Goal: Task Accomplishment & Management: Manage account settings

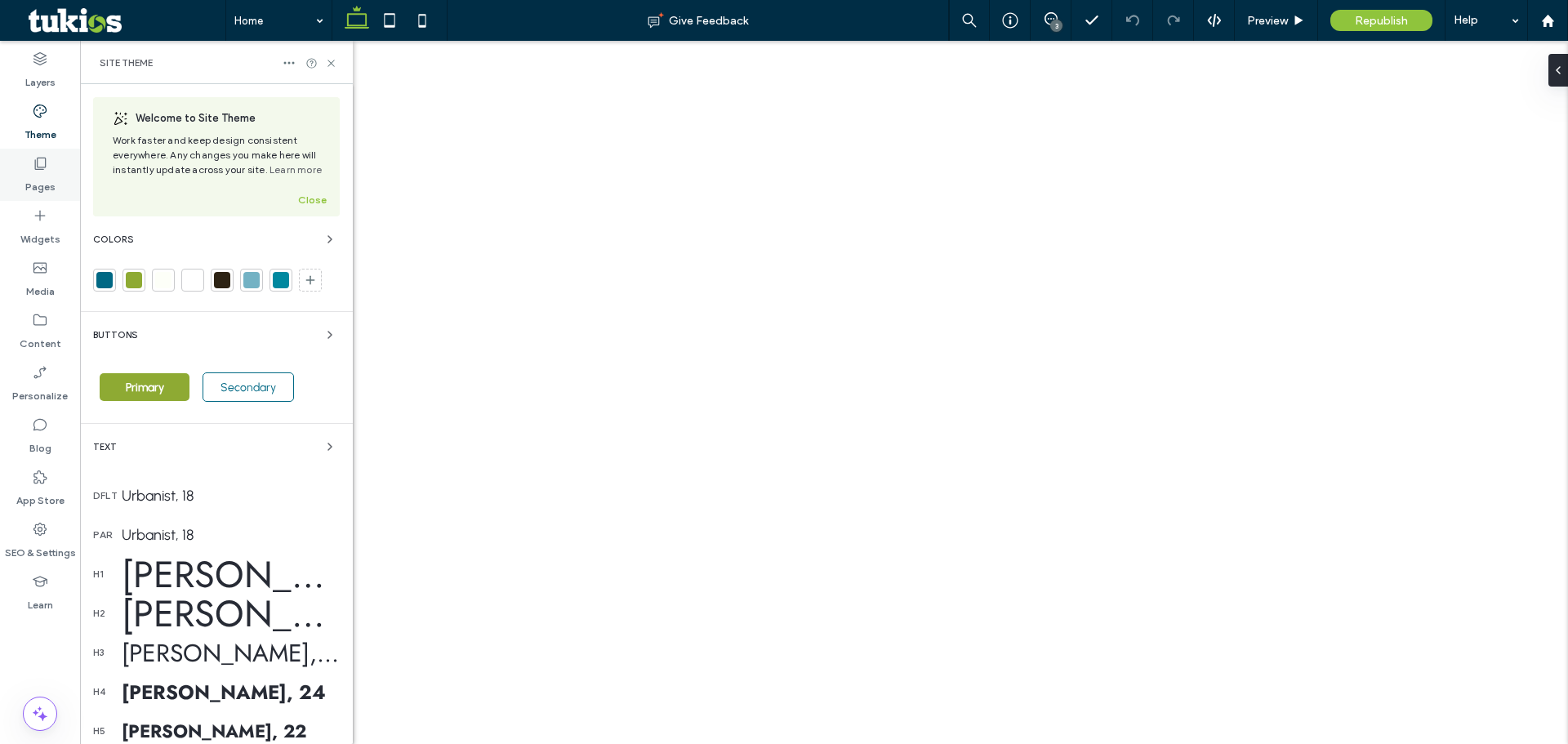
click at [36, 183] on label "Pages" at bounding box center [41, 183] width 30 height 23
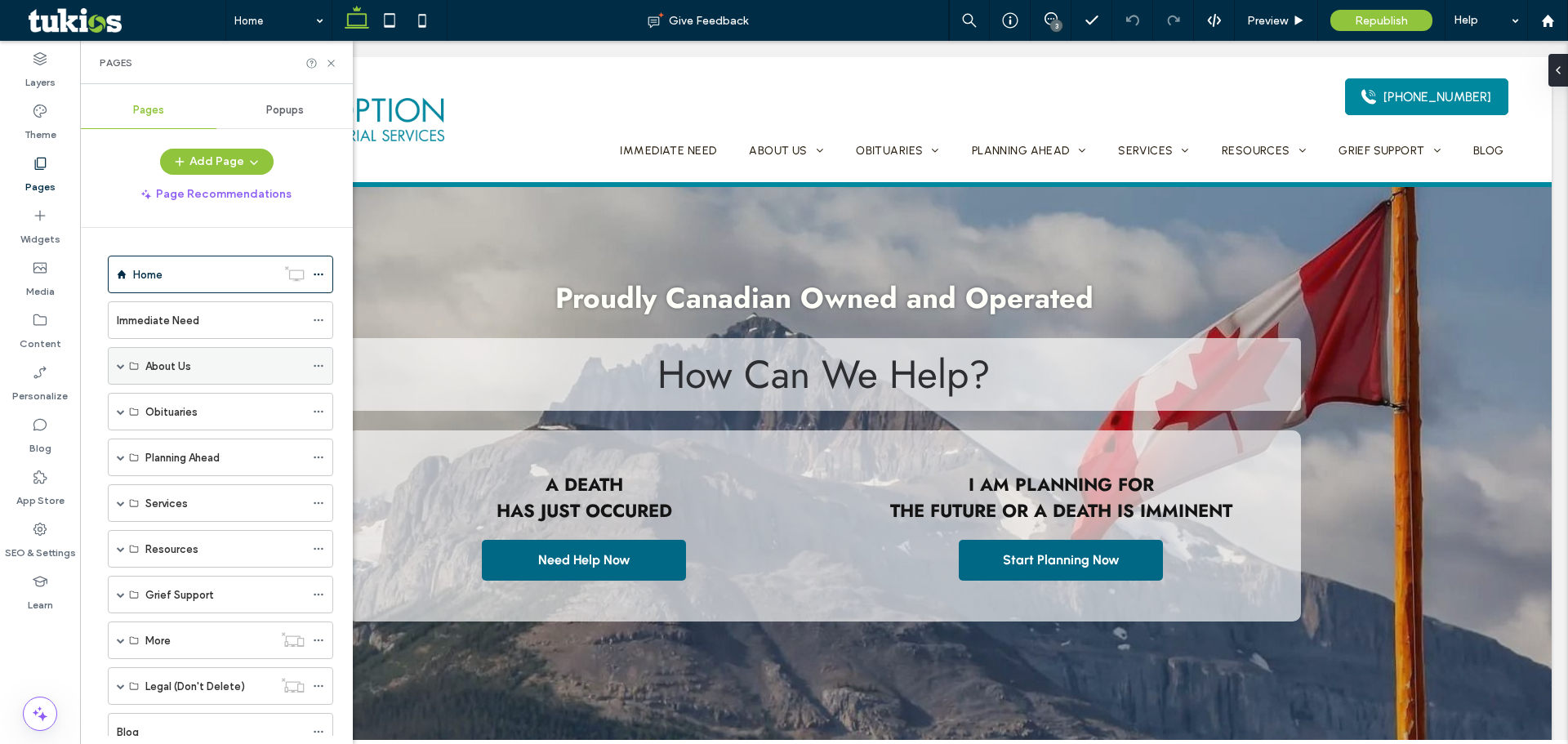
click at [117, 366] on span at bounding box center [121, 365] width 9 height 9
click at [120, 366] on span at bounding box center [121, 365] width 9 height 9
click at [121, 455] on span at bounding box center [121, 458] width 9 height 9
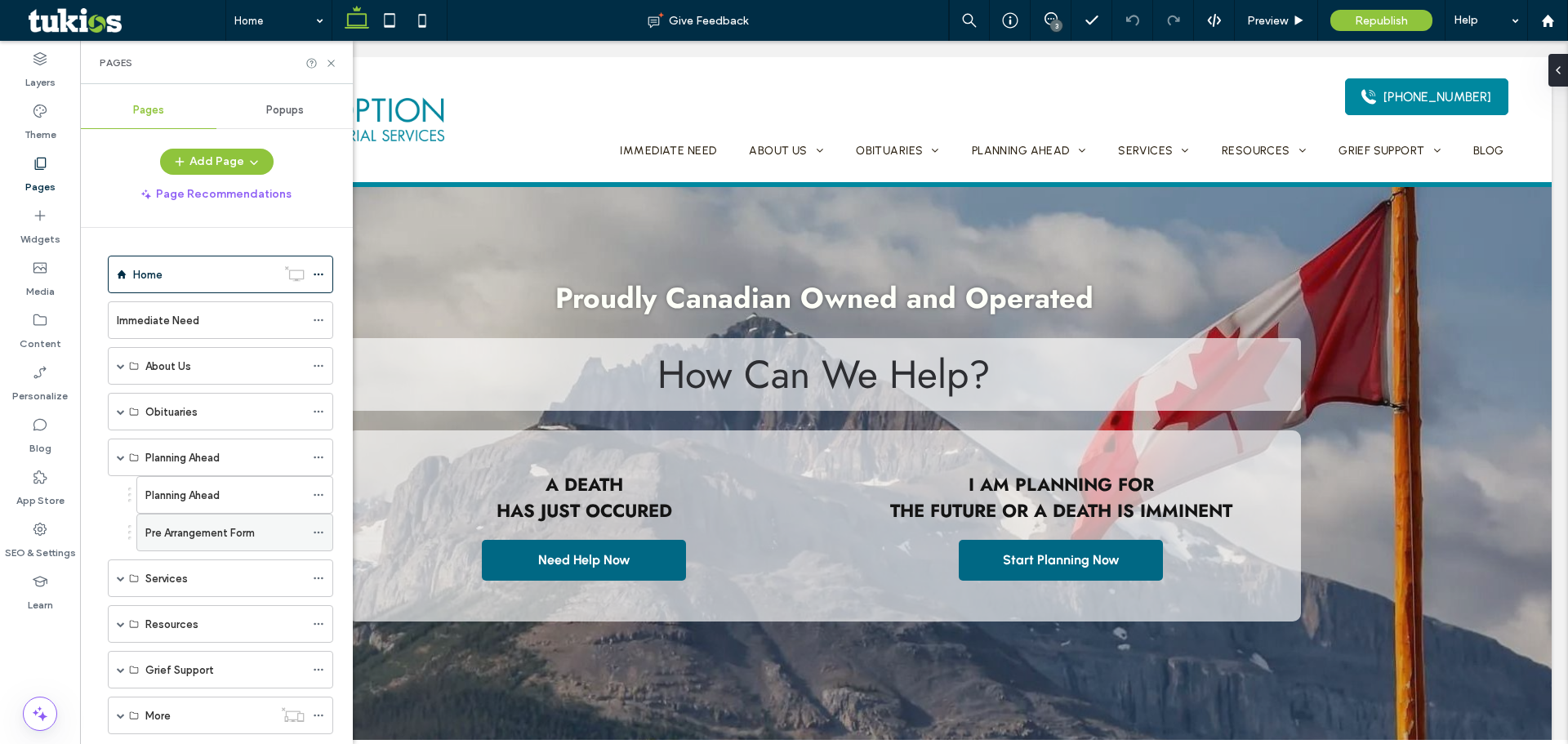
click at [189, 541] on label "Pre Arrangement Form" at bounding box center [200, 533] width 109 height 29
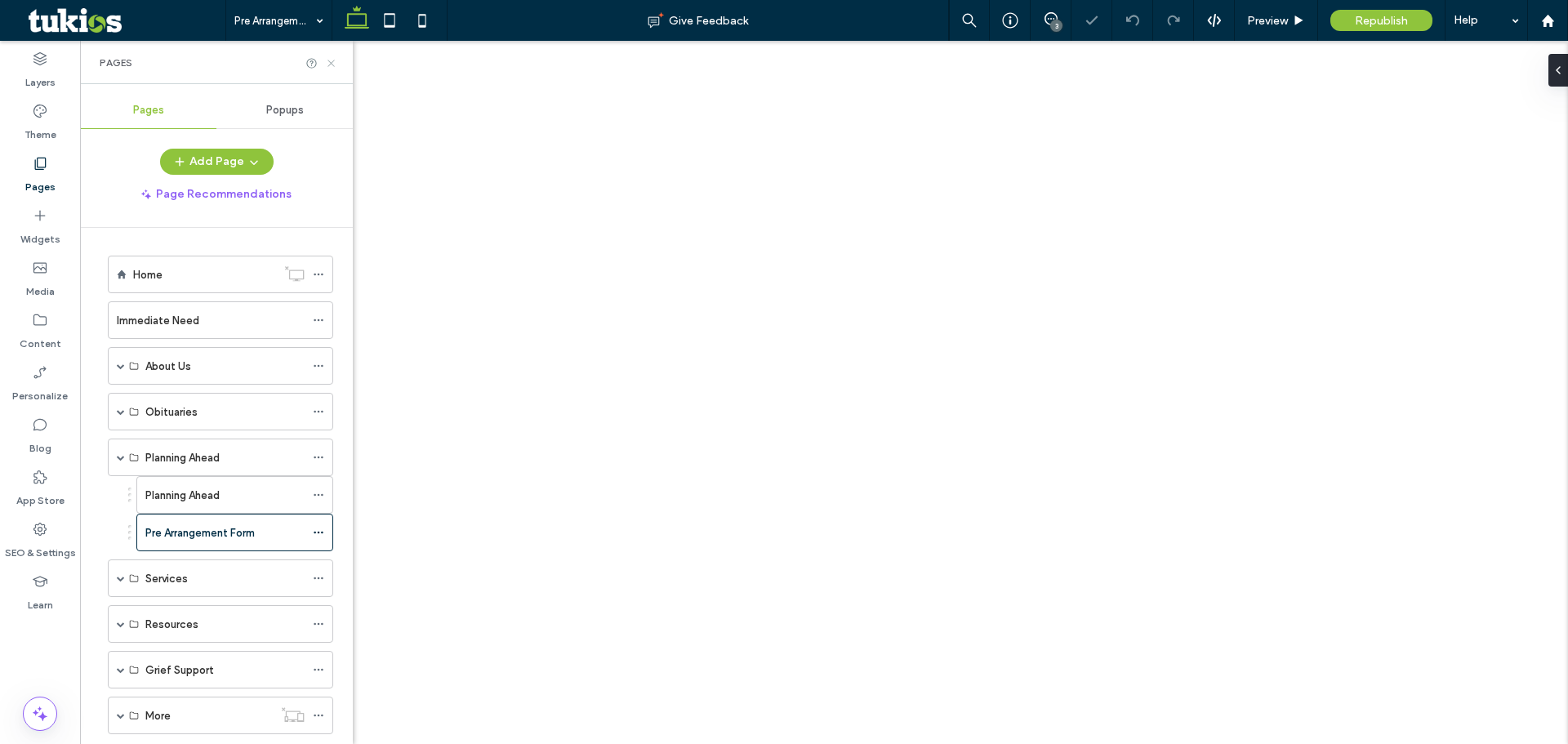
click at [335, 63] on icon at bounding box center [331, 63] width 12 height 12
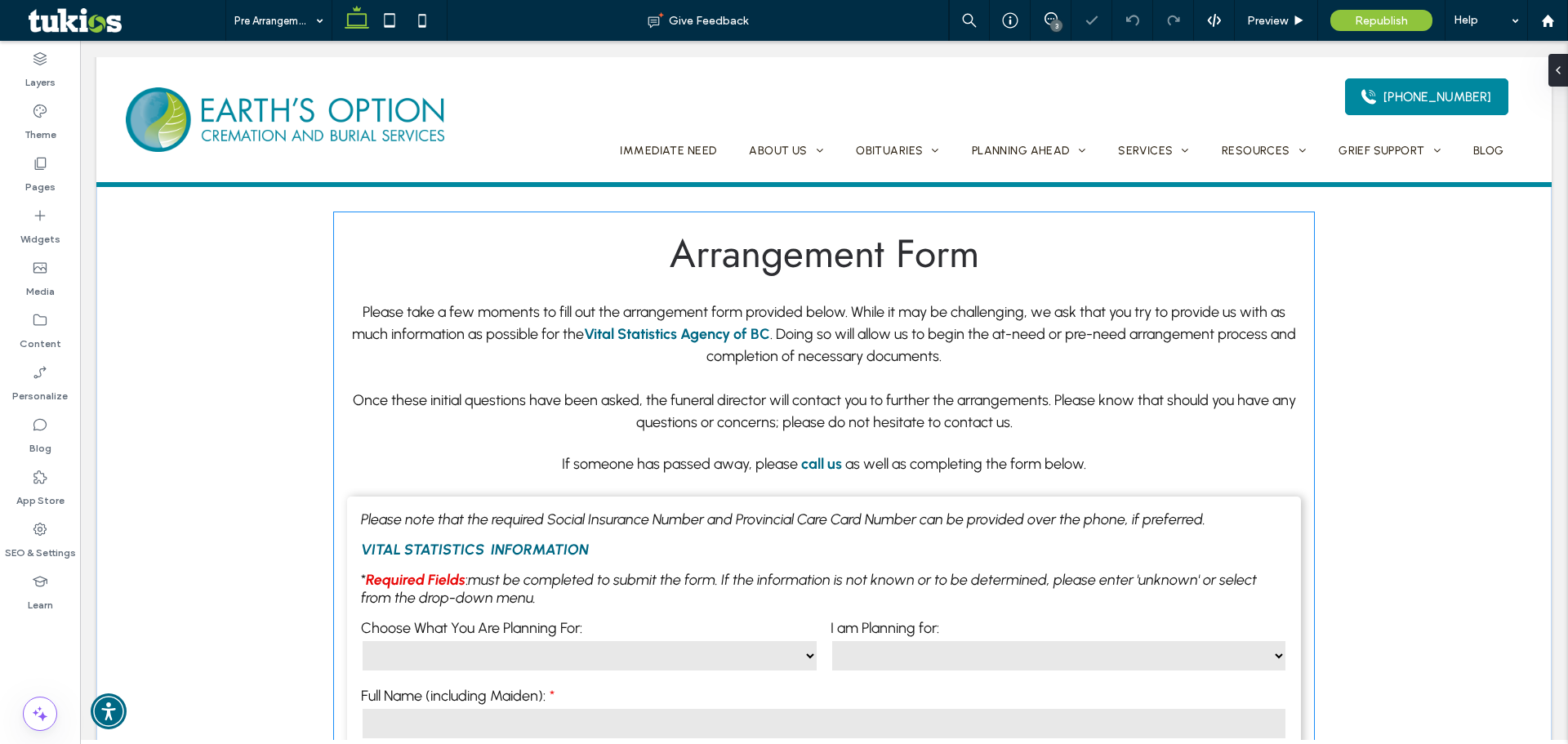
scroll to position [490, 0]
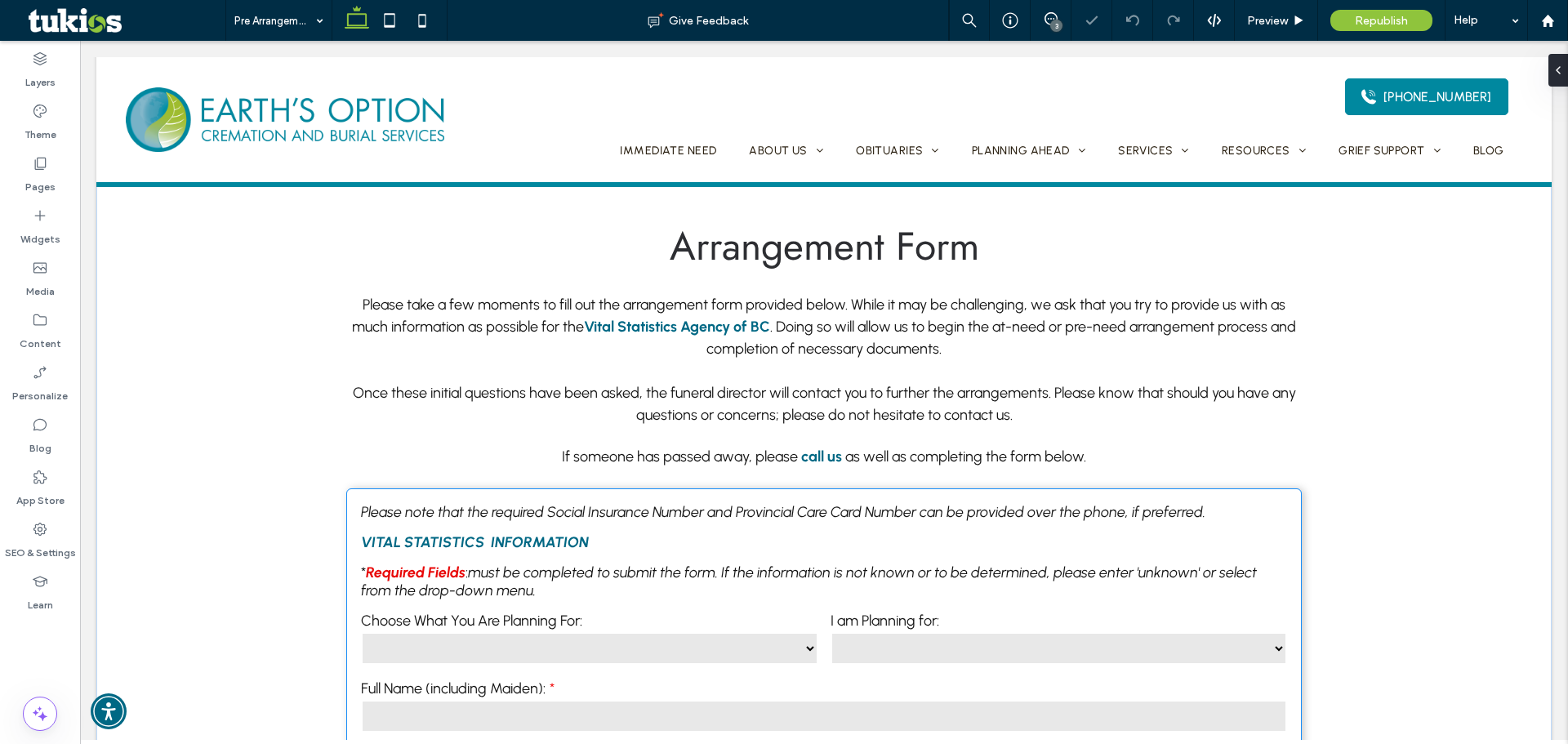
click at [672, 570] on em "must be completed to submit the form. If the information is not known or to be …" at bounding box center [809, 582] width 896 height 36
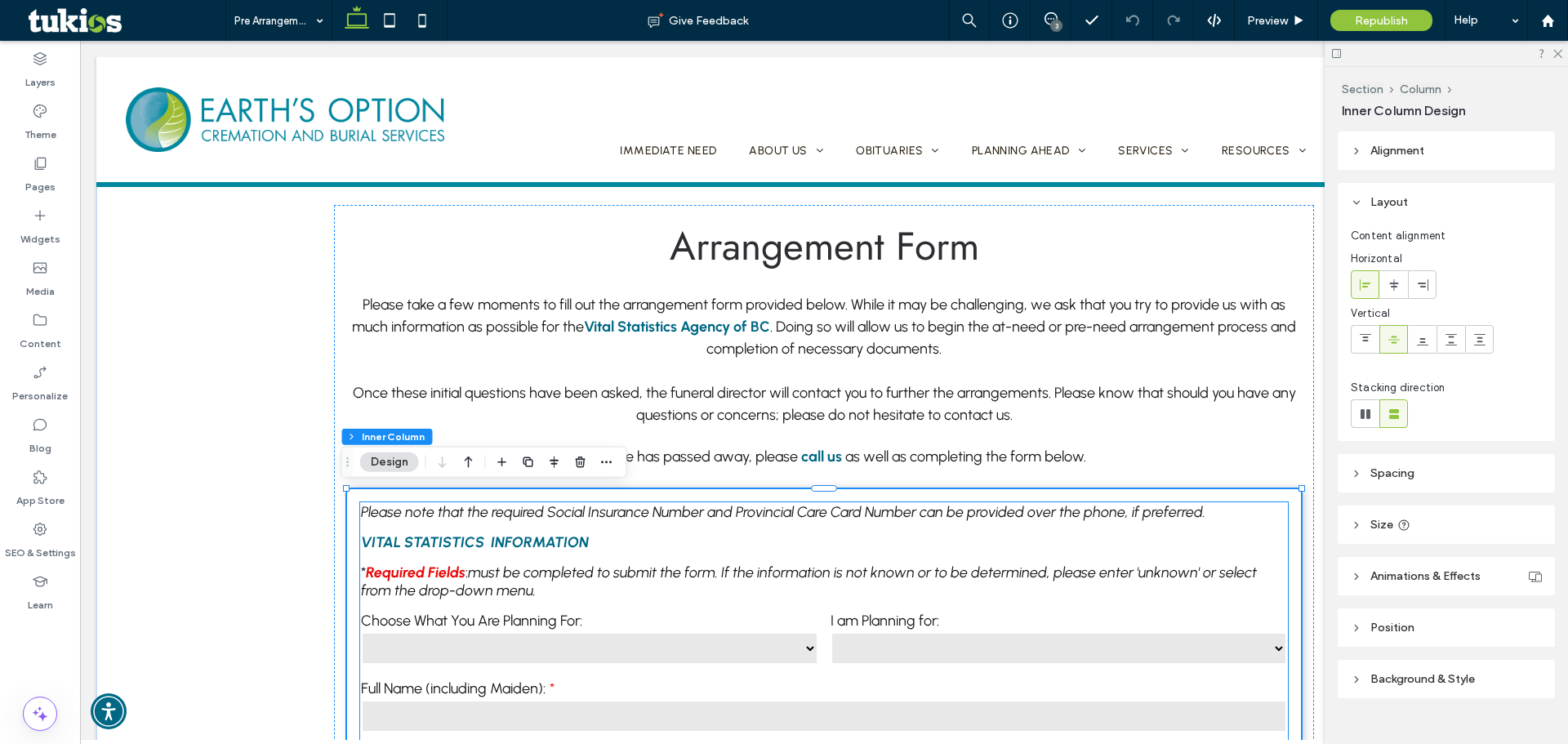
click at [694, 583] on p "* Required Fields : must be completed to submit the form. If the information is…" at bounding box center [824, 582] width 926 height 36
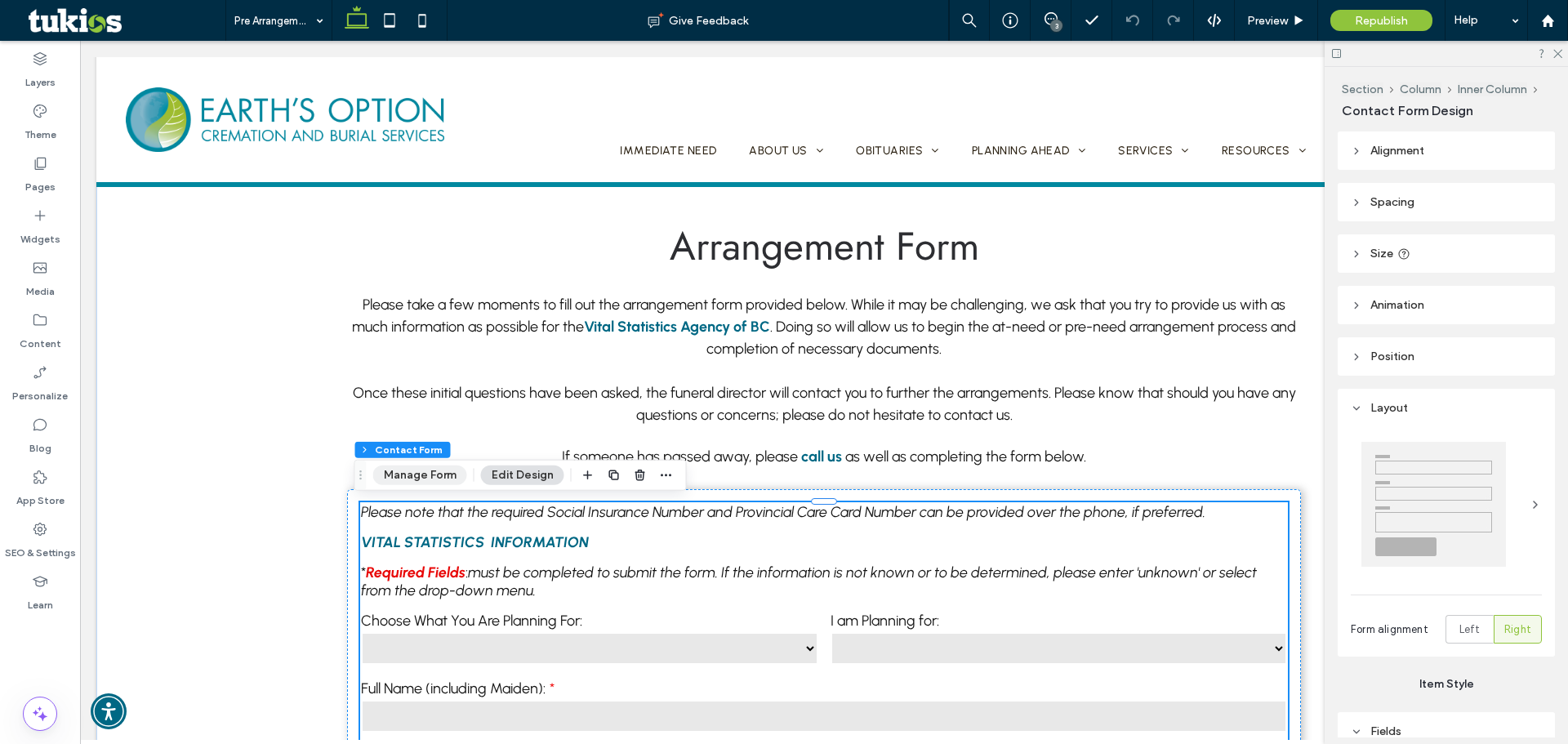
click at [442, 483] on button "Manage Form" at bounding box center [419, 476] width 94 height 20
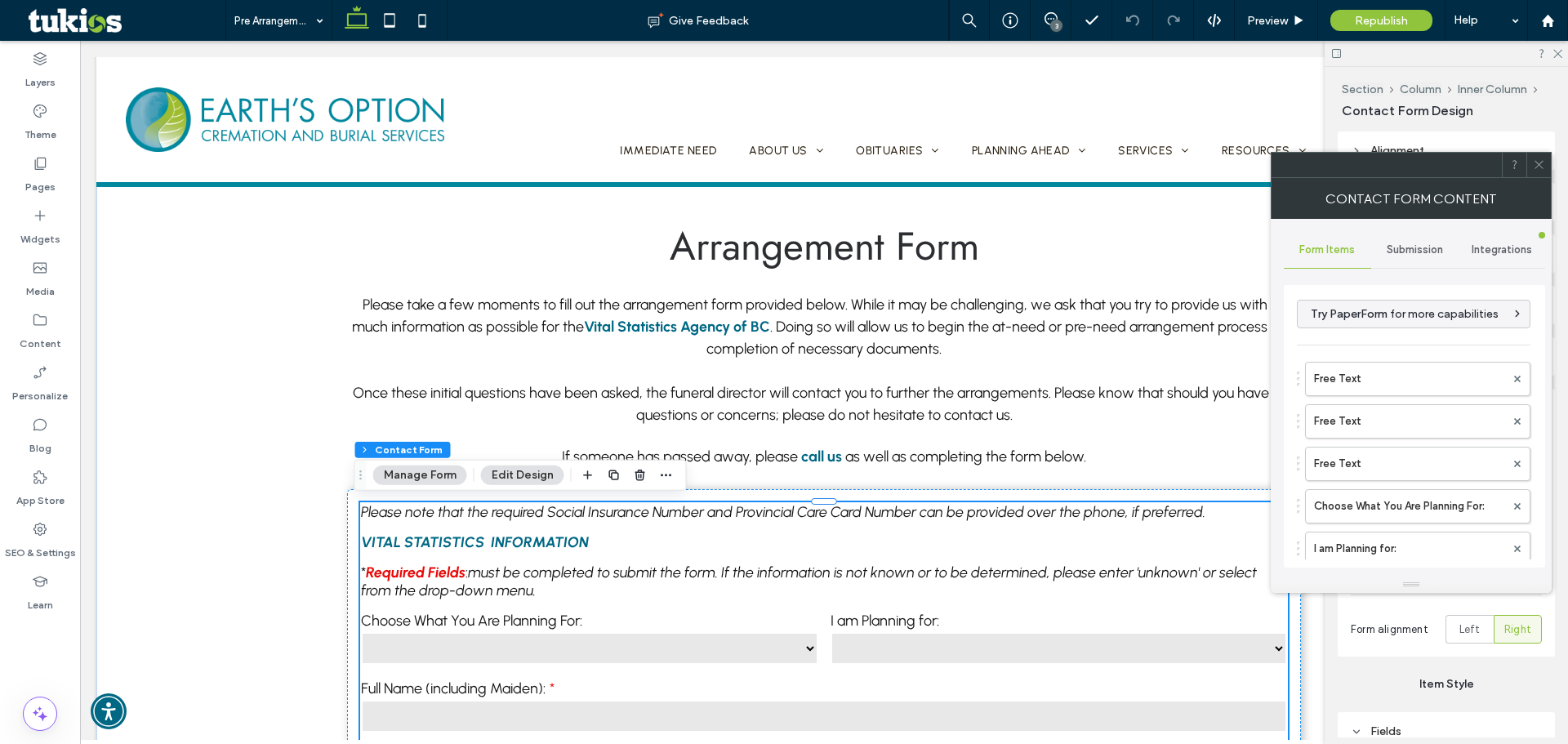
click at [1442, 258] on div "Submission" at bounding box center [1415, 250] width 87 height 36
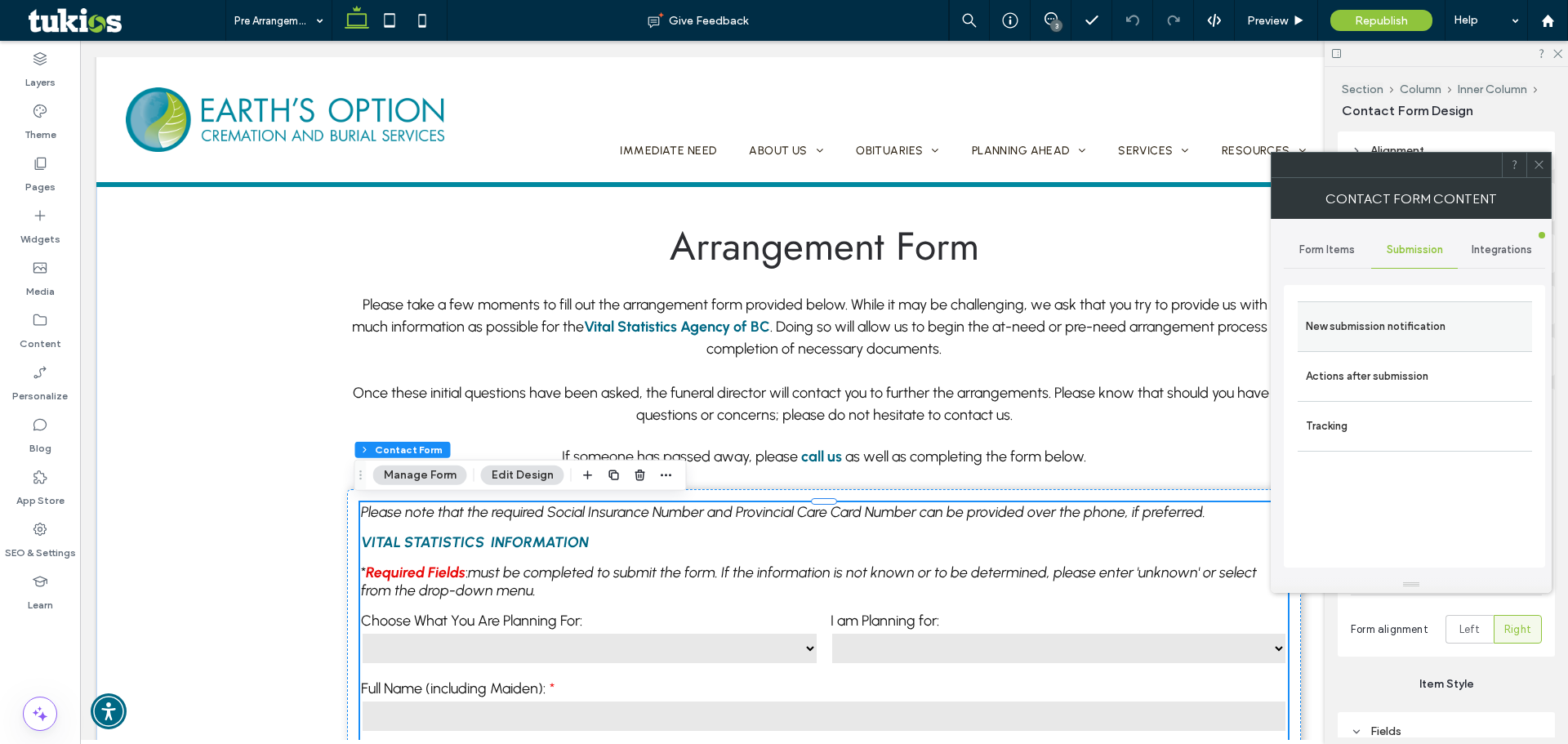
click at [1417, 339] on label "New submission notification" at bounding box center [1414, 326] width 218 height 32
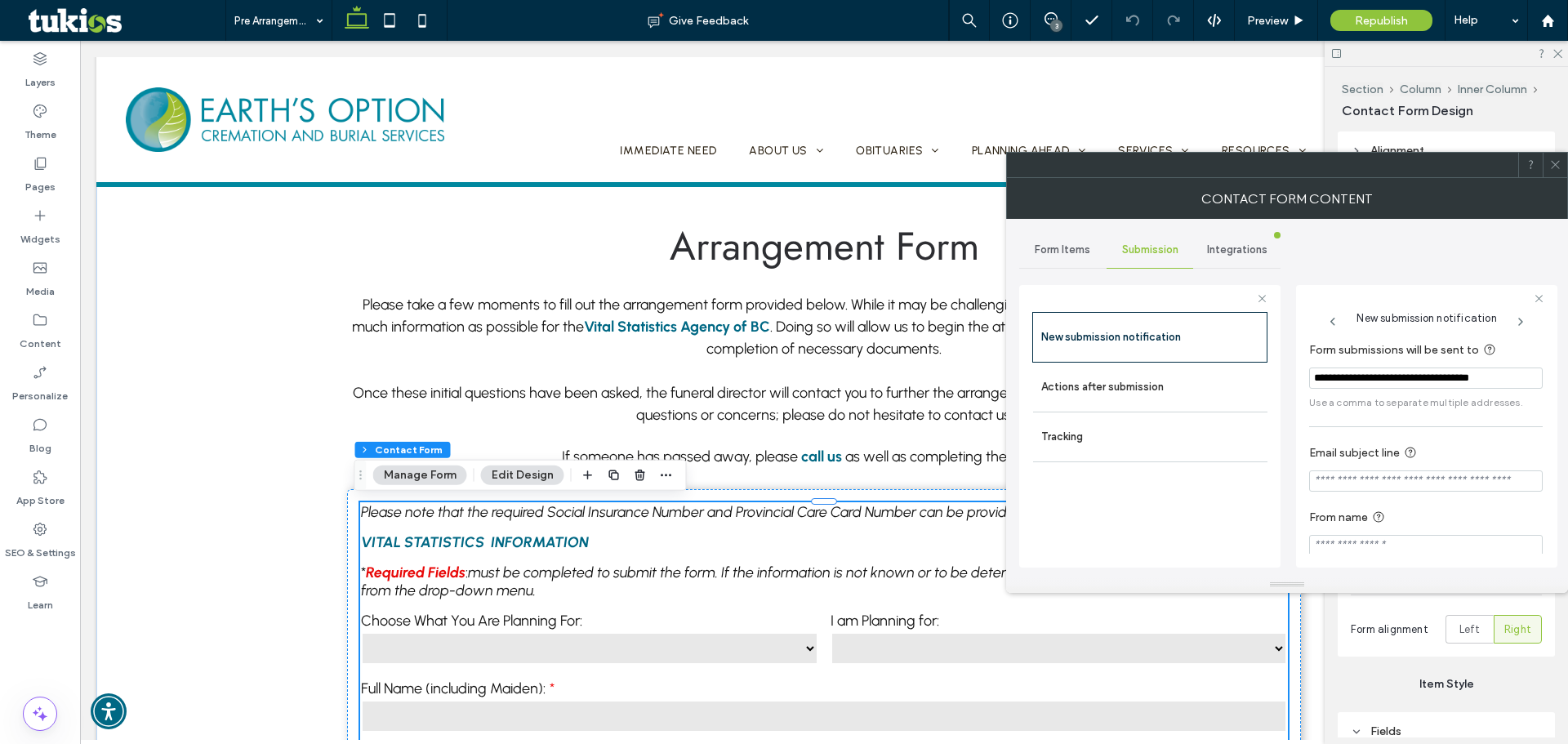
drag, startPoint x: 1515, startPoint y: 377, endPoint x: 1279, endPoint y: 385, distance: 236.1
click at [1279, 385] on div "**********" at bounding box center [1150, 423] width 261 height 303
paste input "**********"
type input "**********"
click at [1401, 421] on div "**********" at bounding box center [1426, 449] width 234 height 232
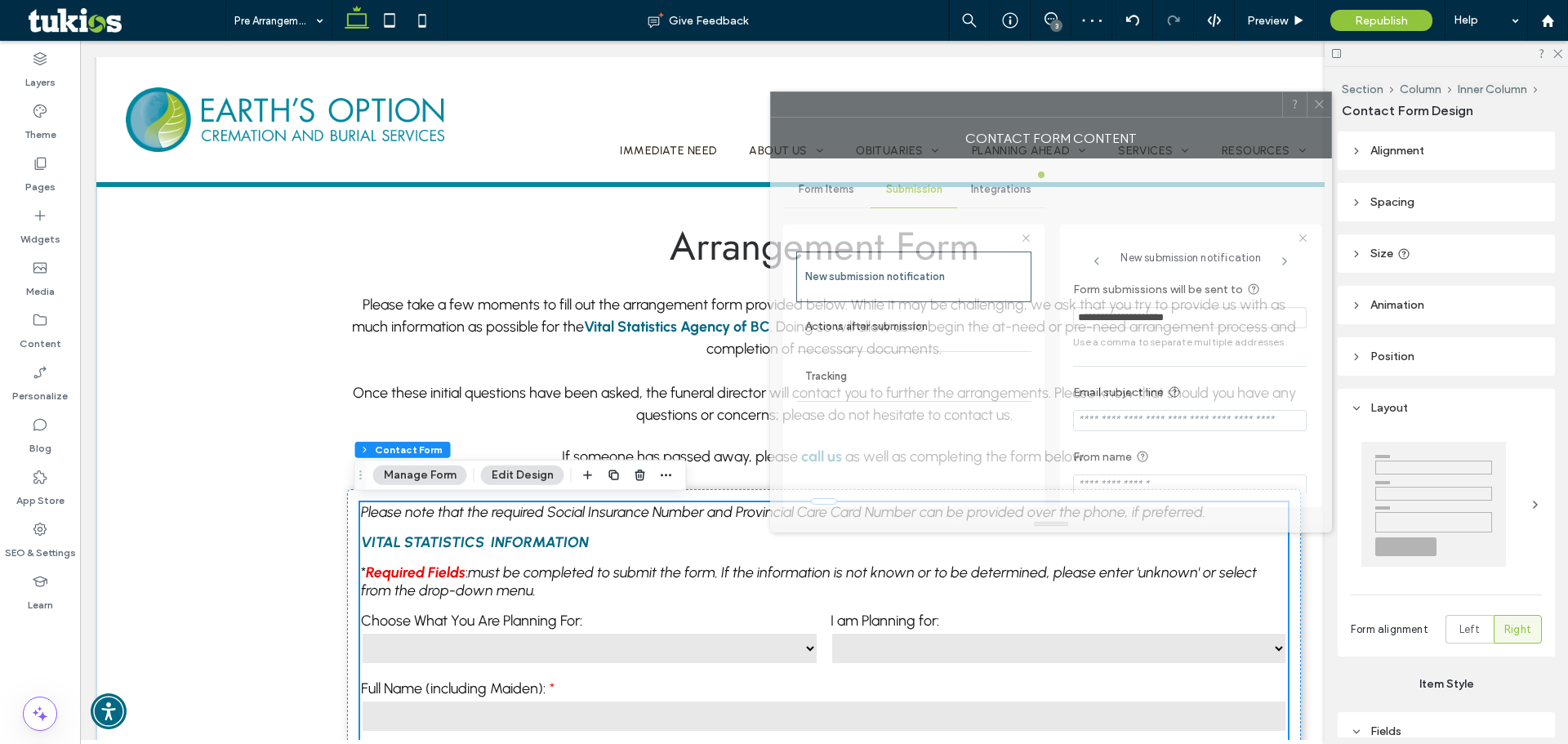
drag, startPoint x: 1452, startPoint y: 168, endPoint x: 1216, endPoint y: 108, distance: 243.5
click at [1216, 108] on div at bounding box center [1027, 105] width 512 height 25
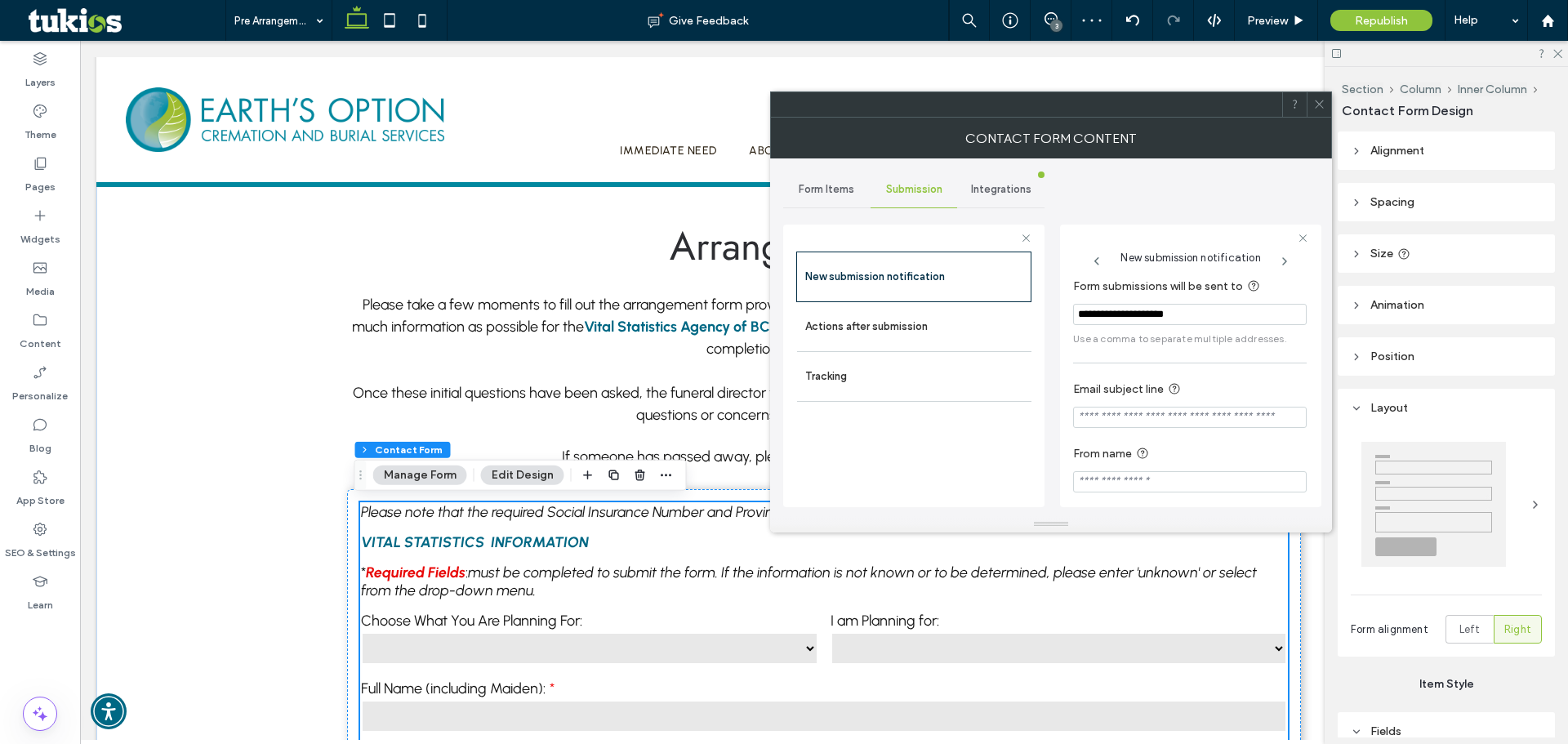
scroll to position [0, 0]
click at [1241, 369] on div "**********" at bounding box center [1191, 388] width 234 height 232
click at [1316, 103] on icon at bounding box center [1319, 104] width 12 height 12
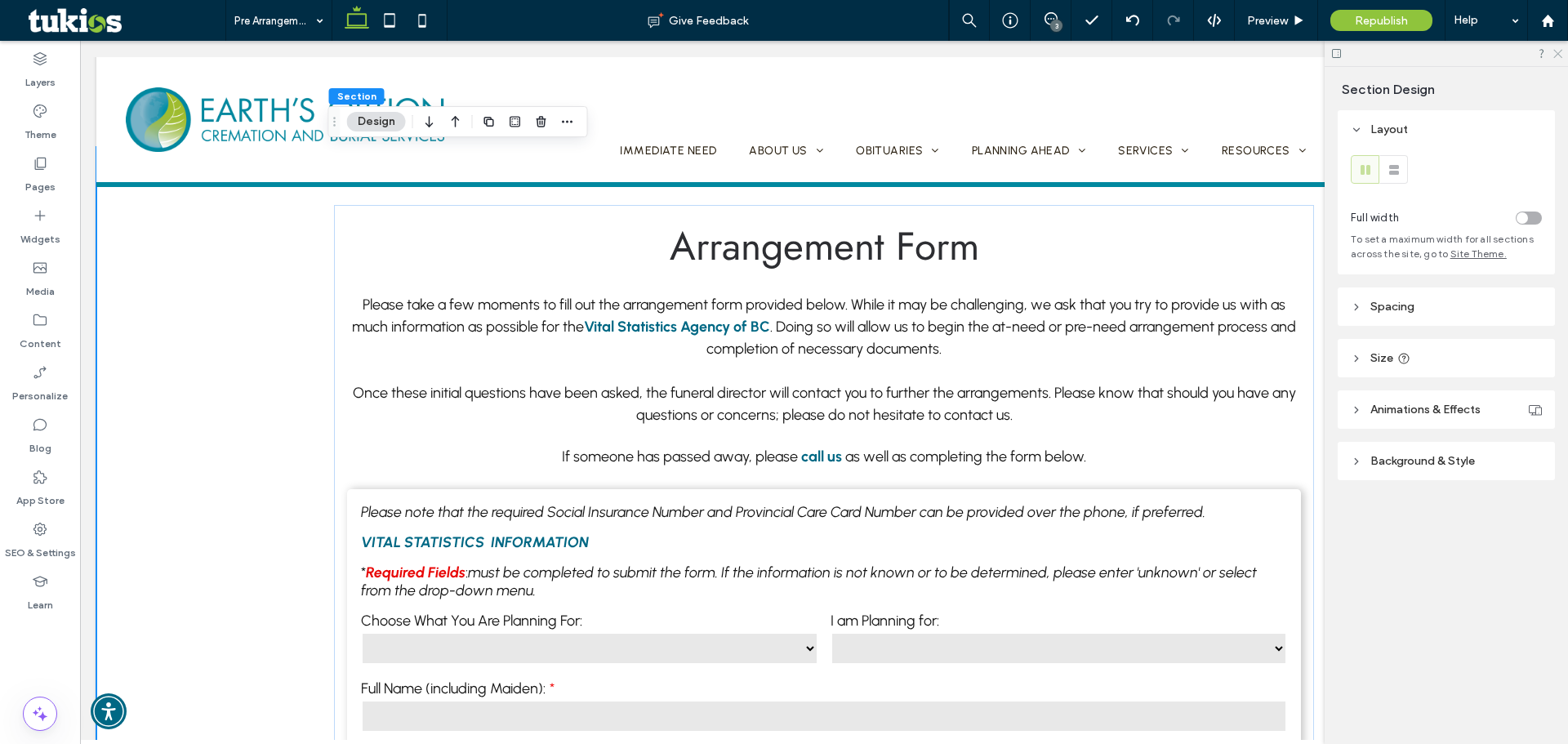
drag, startPoint x: 1558, startPoint y: 55, endPoint x: 1321, endPoint y: 12, distance: 240.9
click at [1558, 55] on icon at bounding box center [1557, 52] width 10 height 10
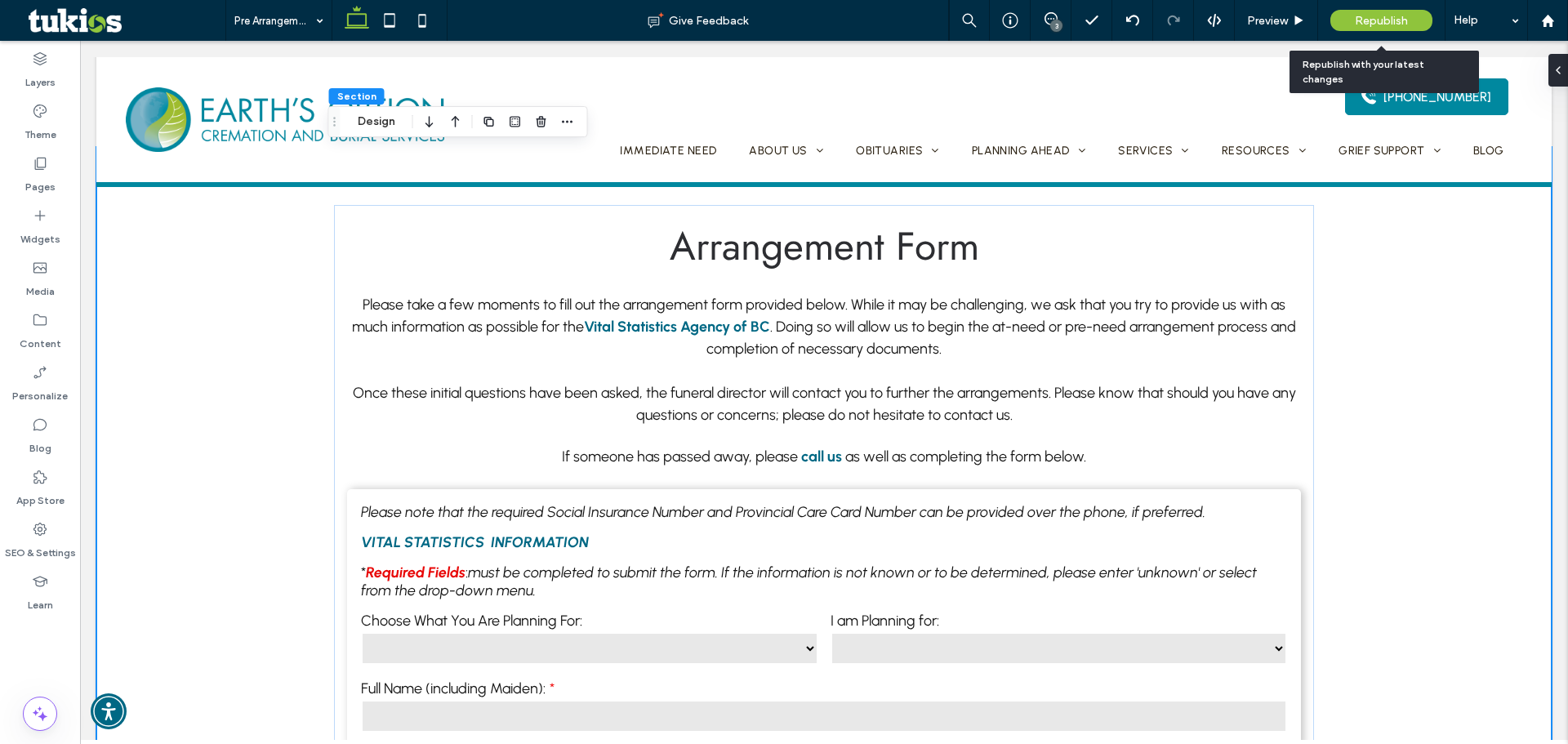
click at [1384, 25] on span "Republish" at bounding box center [1382, 21] width 53 height 14
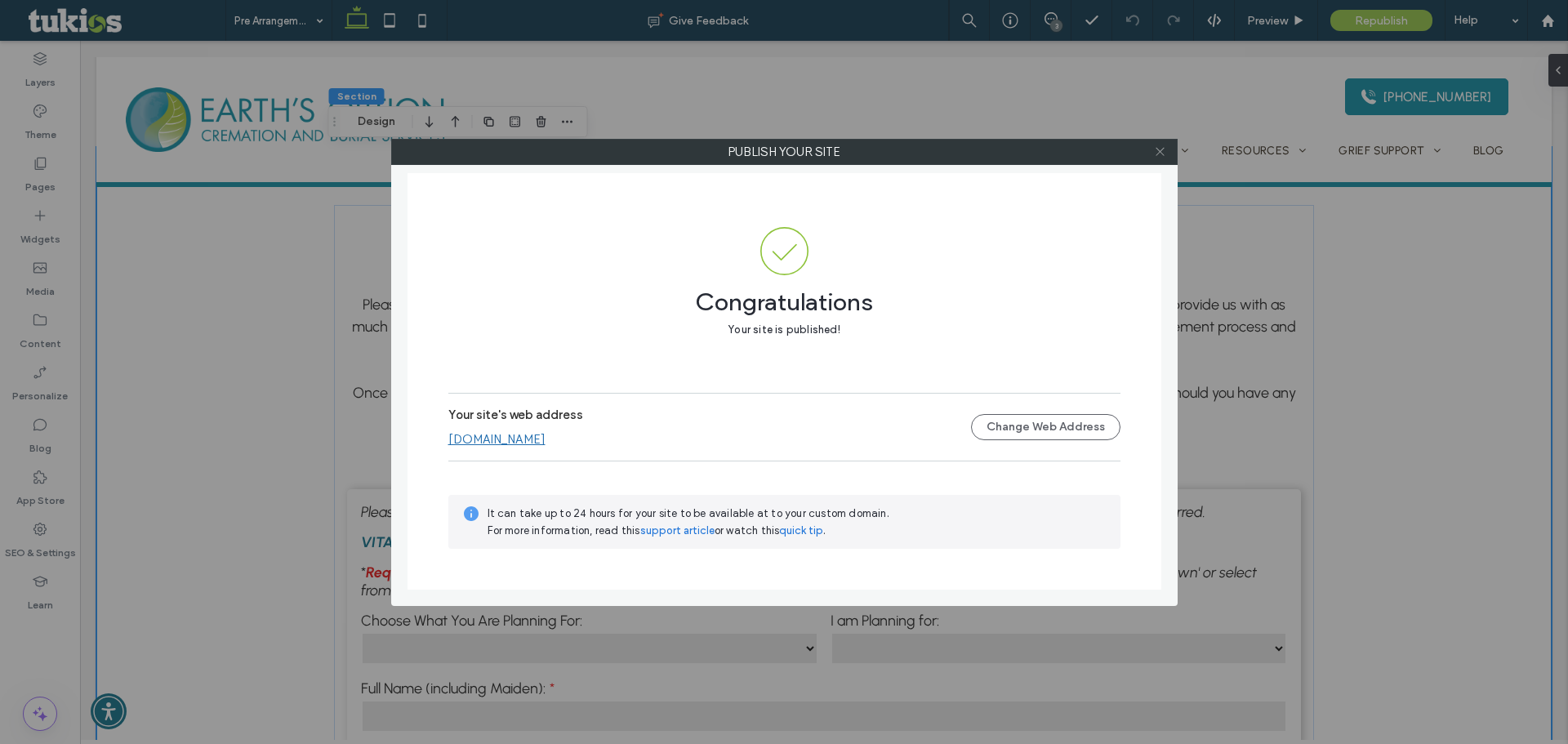
click at [1165, 147] on icon at bounding box center [1160, 151] width 12 height 12
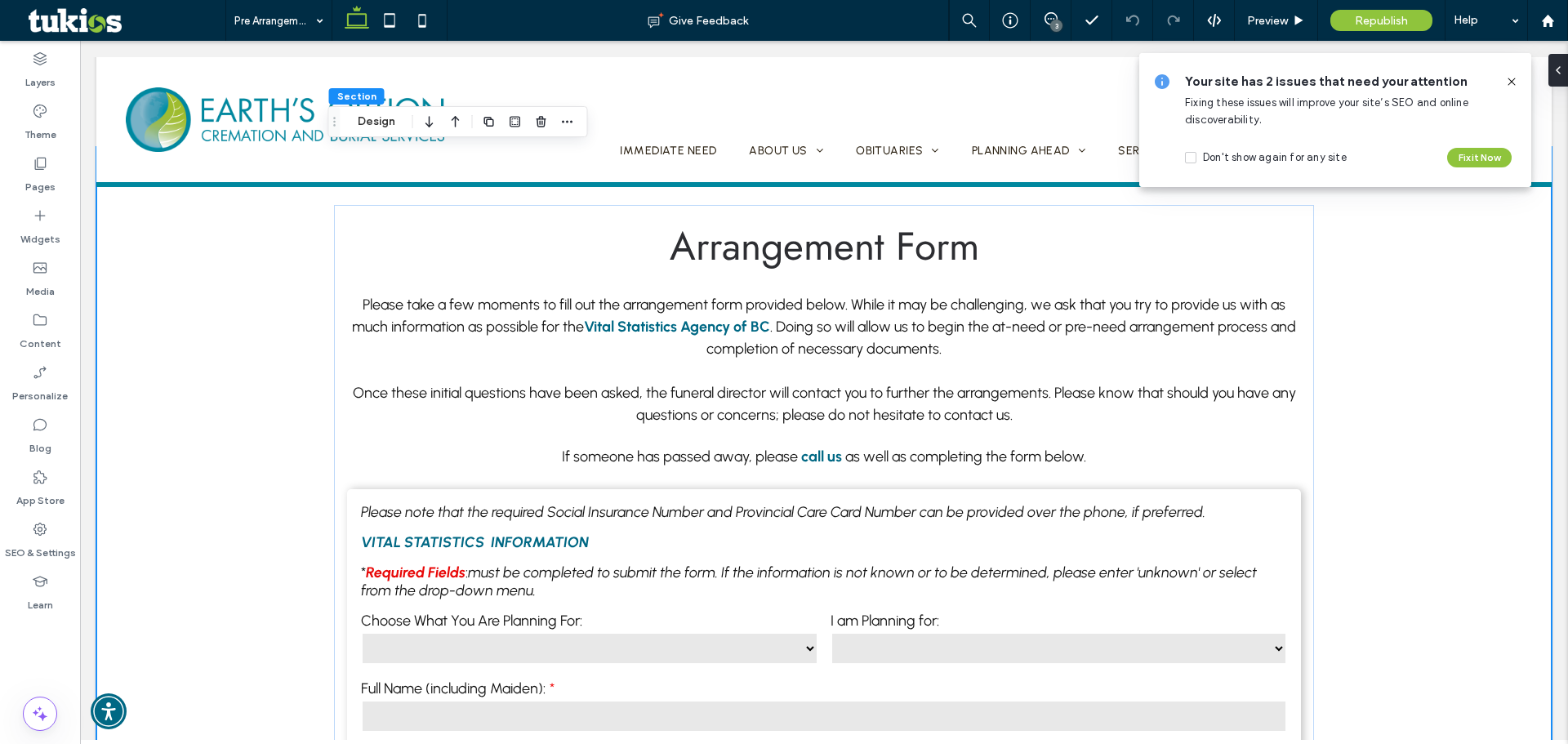
click at [1507, 79] on icon at bounding box center [1512, 82] width 13 height 13
